Goal: Information Seeking & Learning: Learn about a topic

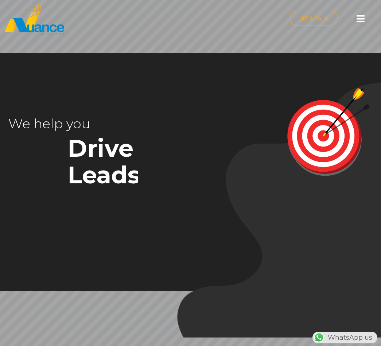
click at [360, 22] on icon at bounding box center [361, 18] width 8 height 9
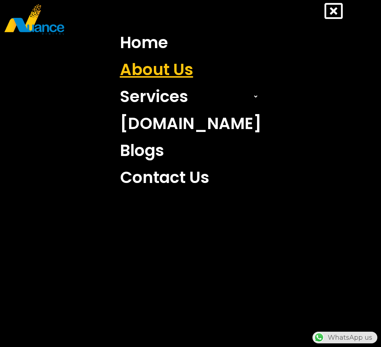
click at [173, 69] on link "About Us" at bounding box center [191, 69] width 152 height 27
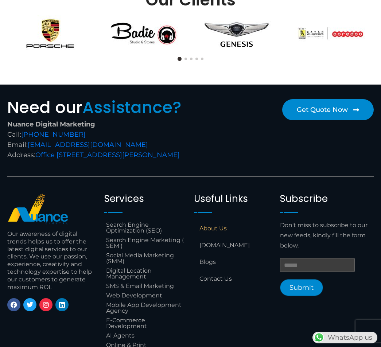
scroll to position [598, 0]
